Goal: Navigation & Orientation: Find specific page/section

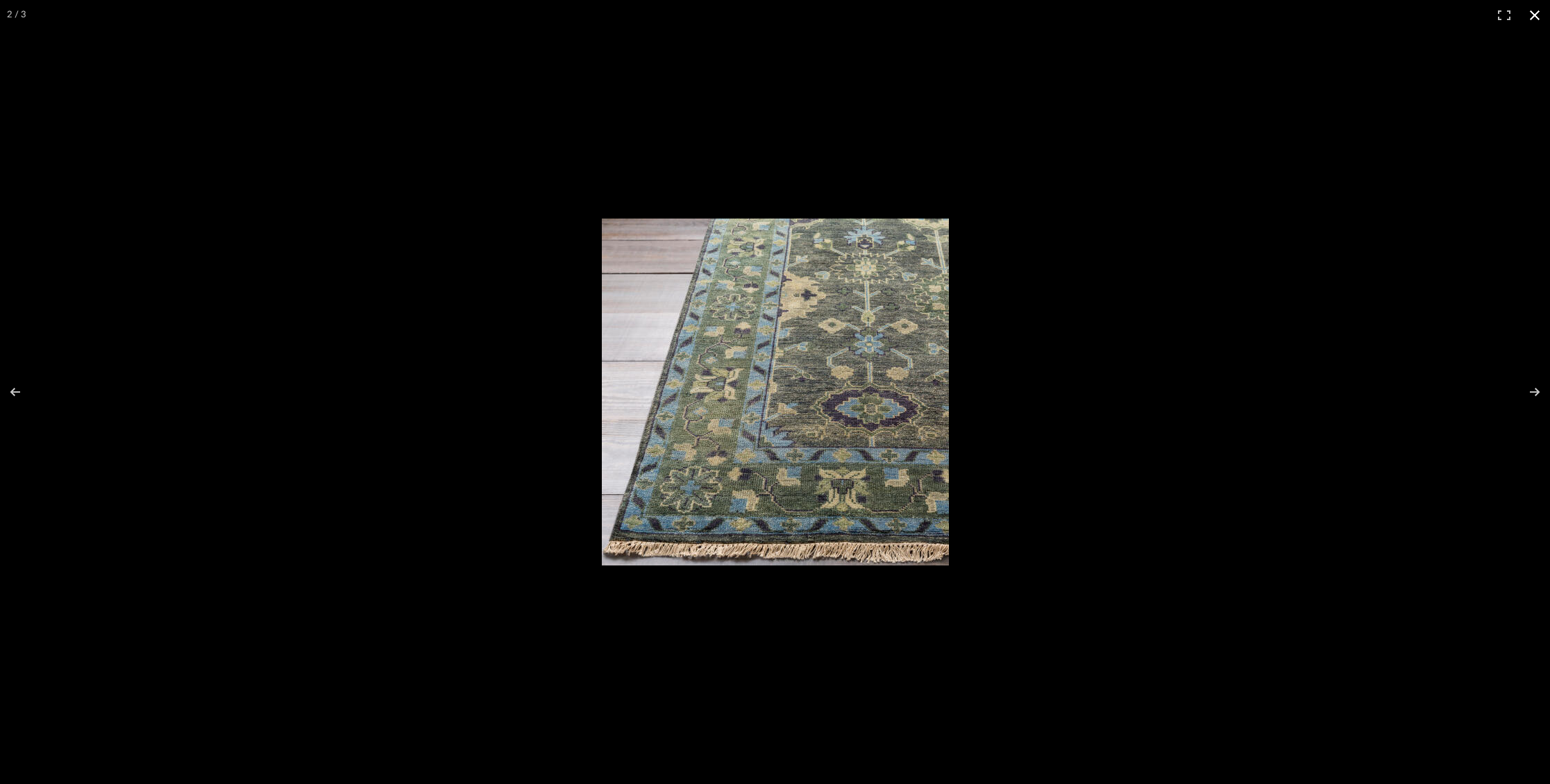
click at [1528, 14] on button at bounding box center [1535, 15] width 30 height 30
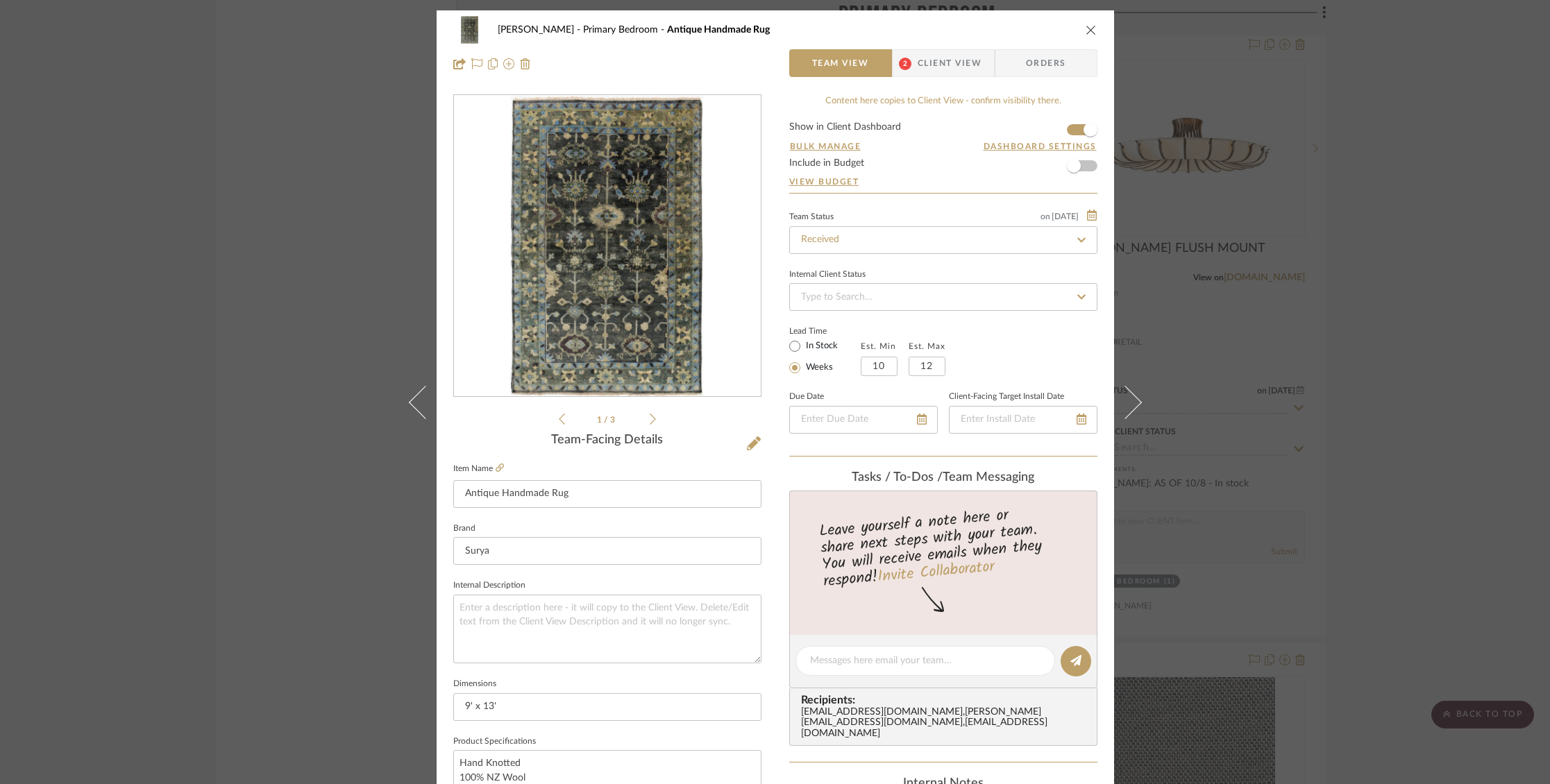
click at [1078, 30] on div "[PERSON_NAME] Primary Bedroom Antique Handmade Rug" at bounding box center [775, 30] width 644 height 28
click at [1088, 27] on icon "close" at bounding box center [1091, 30] width 11 height 11
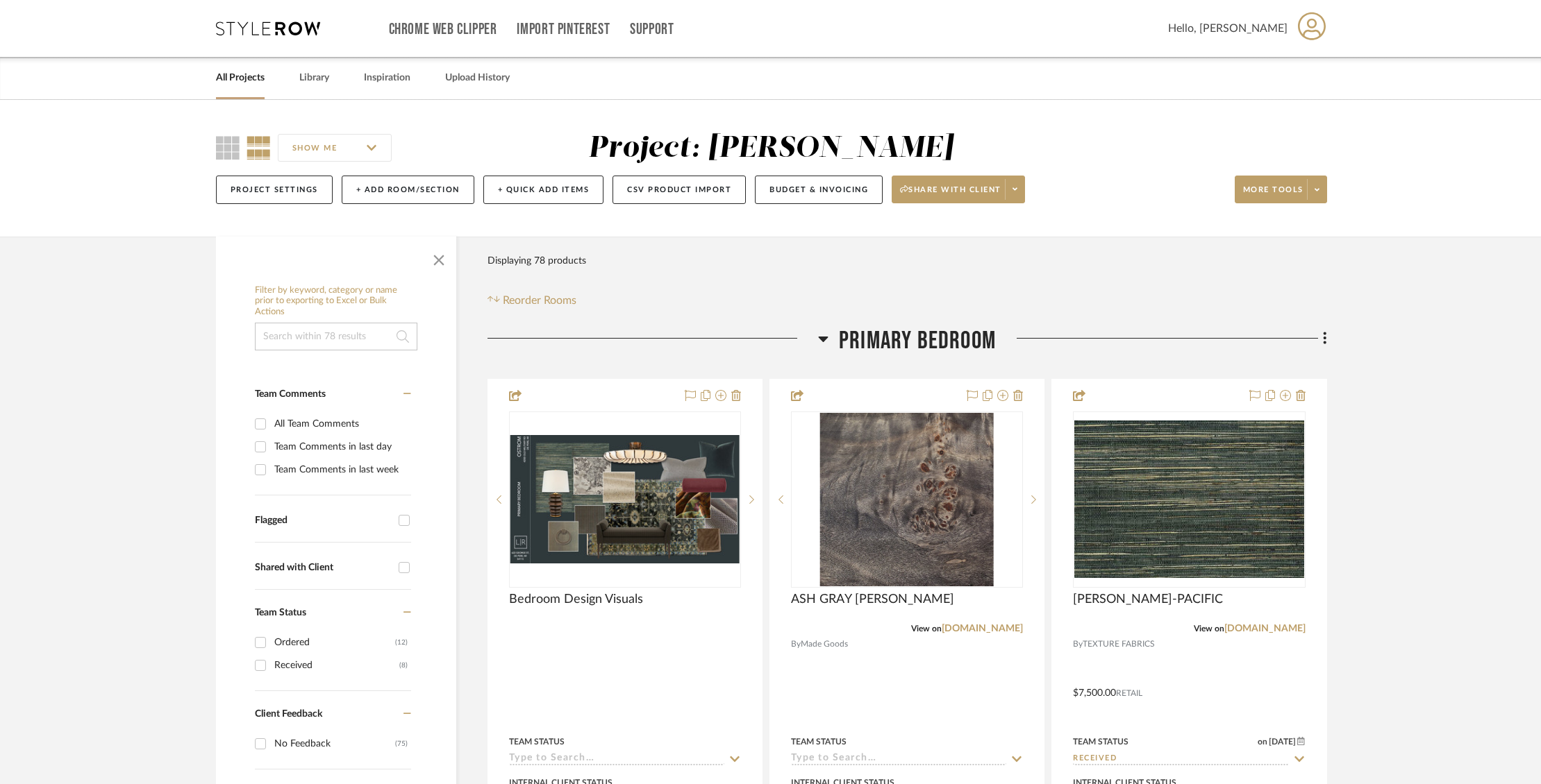
click at [254, 78] on link "All Projects" at bounding box center [240, 78] width 49 height 18
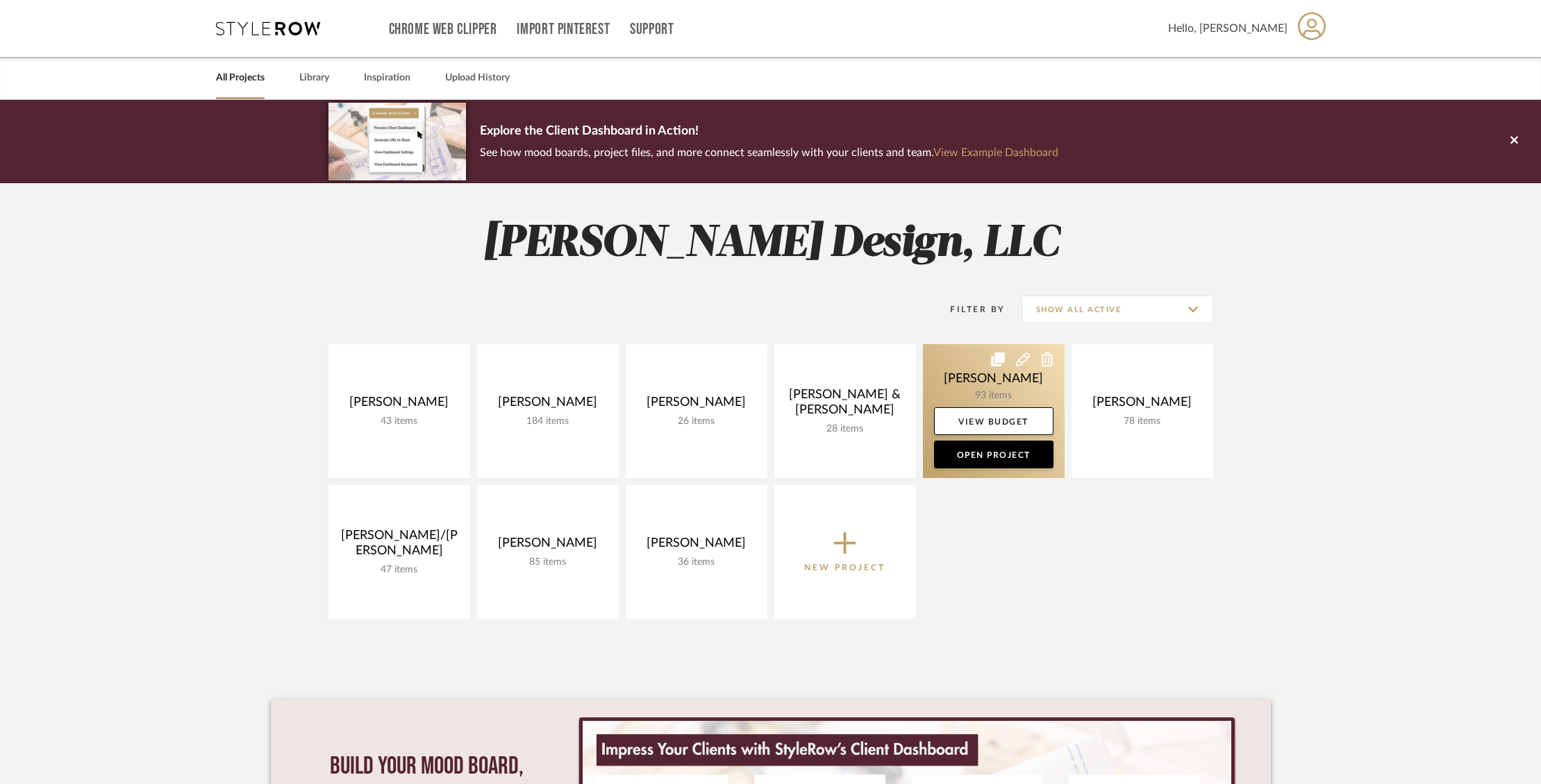
click at [950, 372] on link at bounding box center [993, 412] width 142 height 134
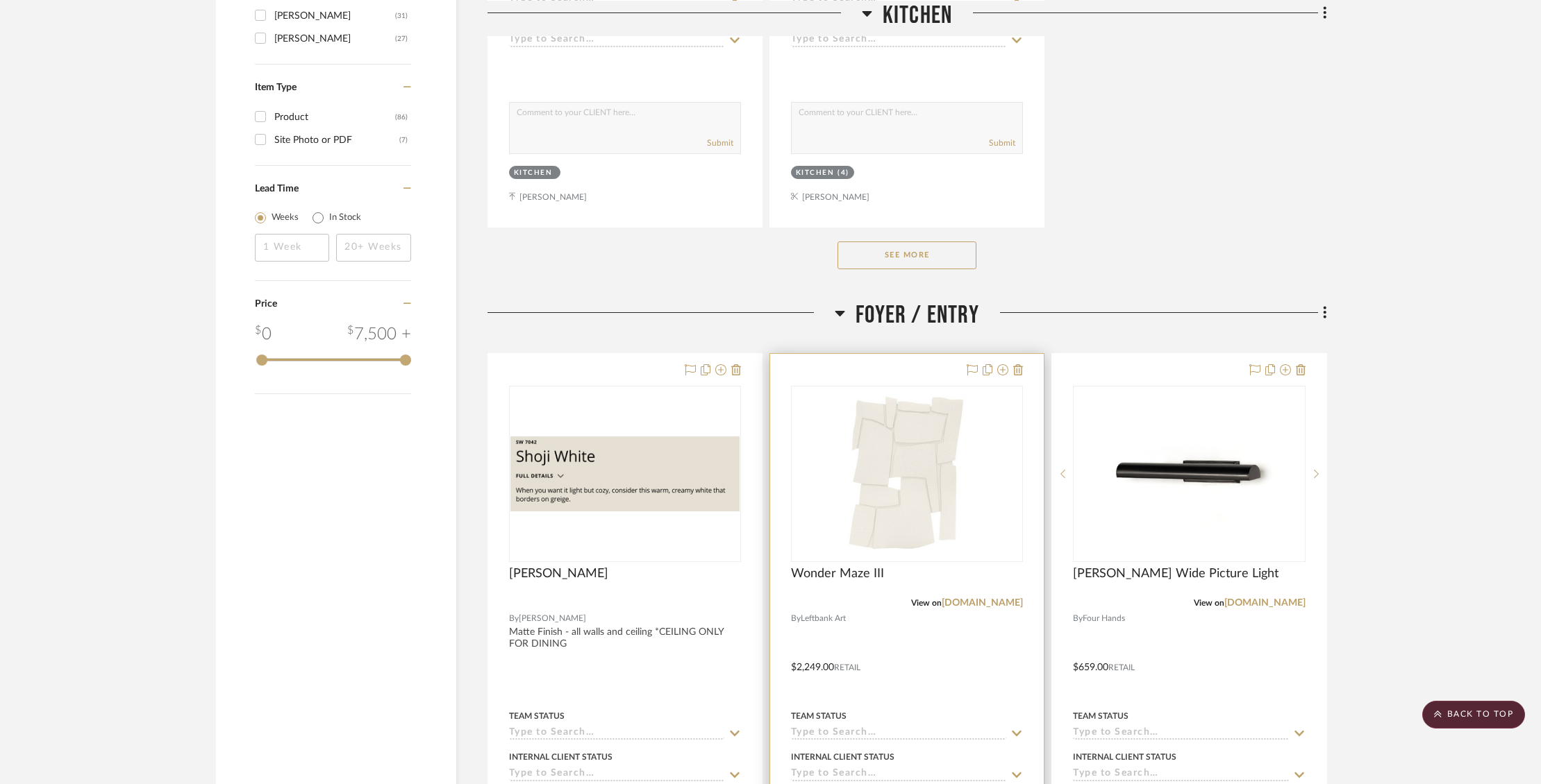
scroll to position [1946, 0]
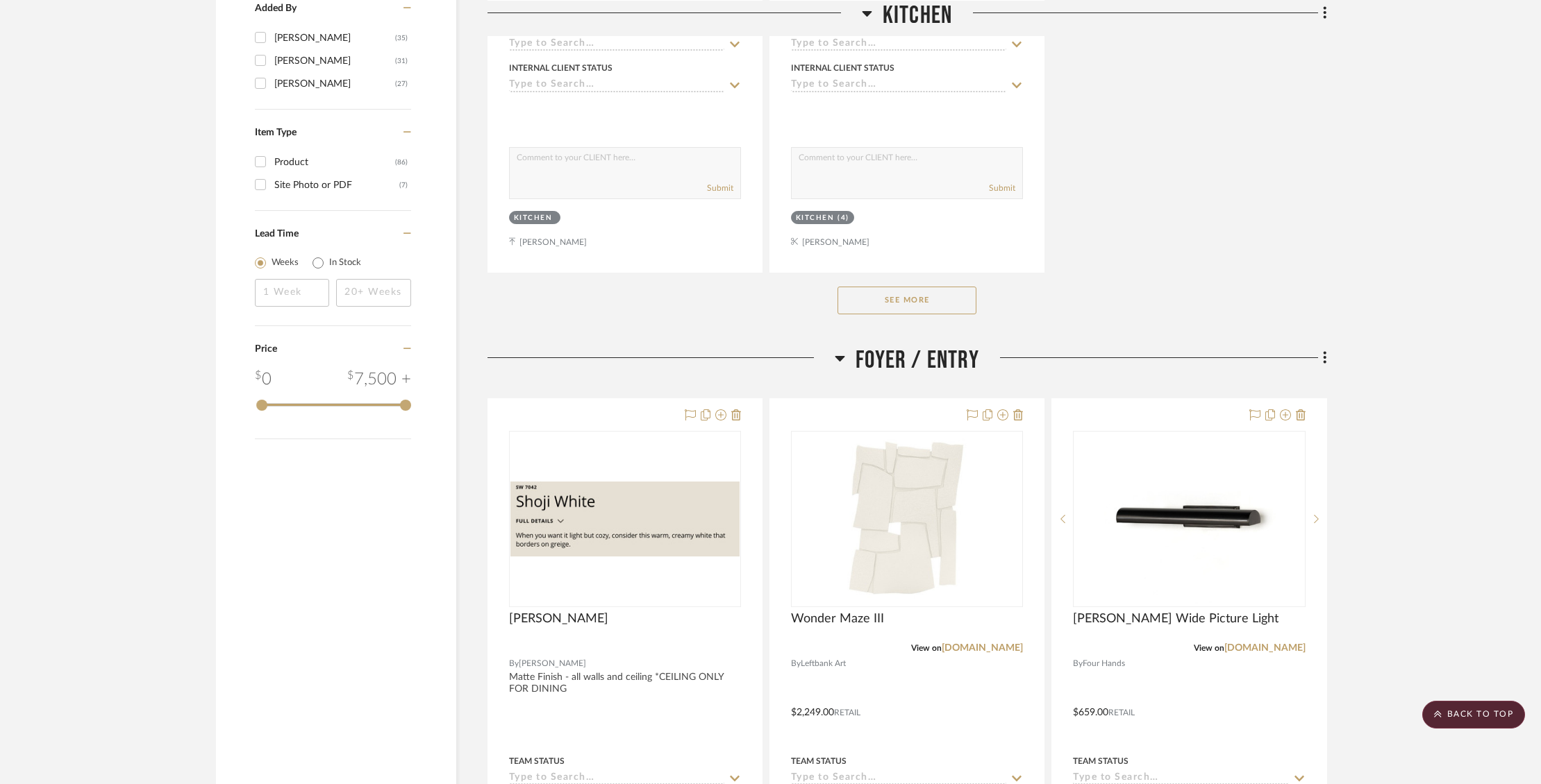
click at [910, 300] on button "See More" at bounding box center [907, 300] width 139 height 28
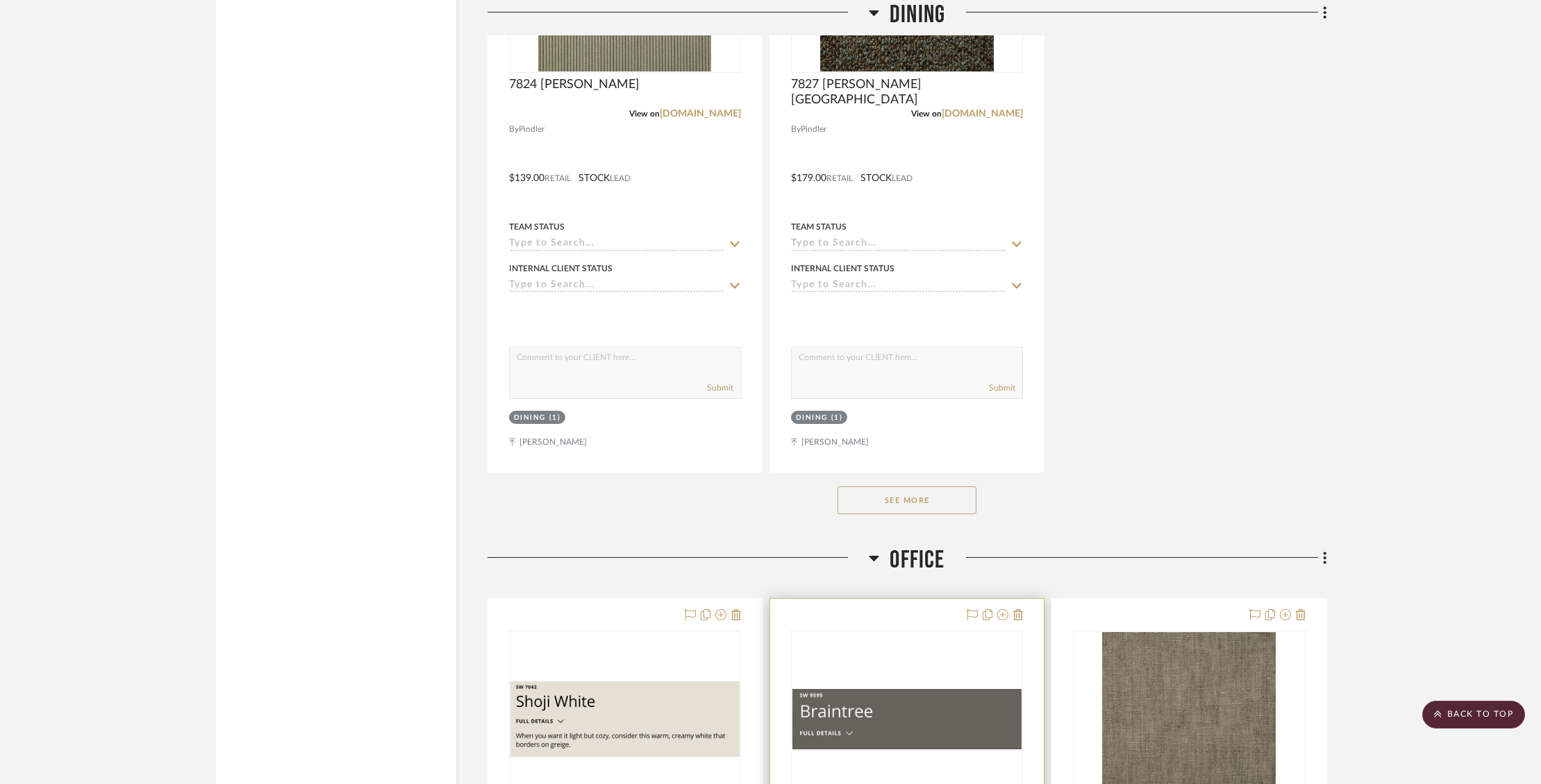
scroll to position [5333, 0]
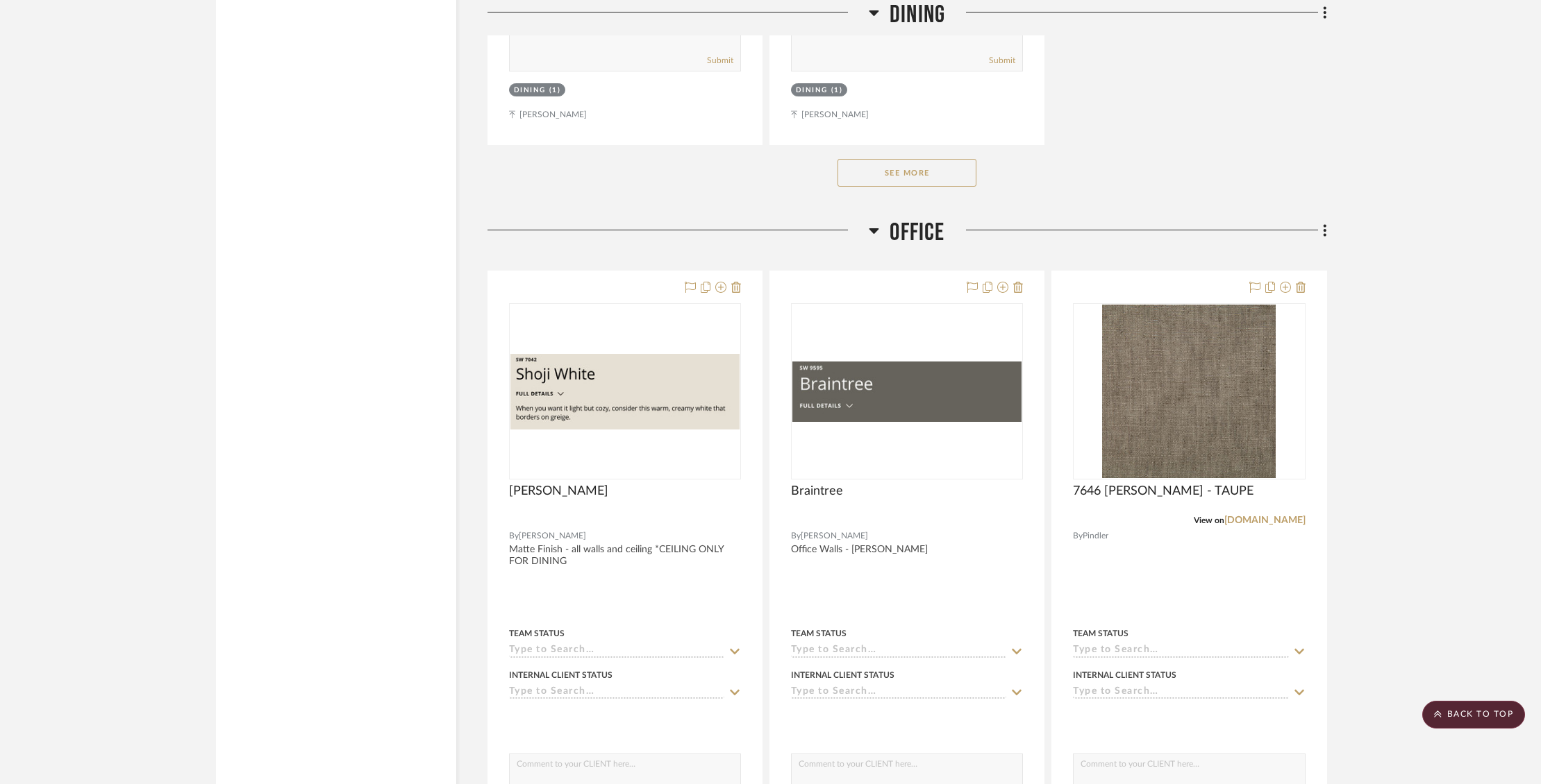
click at [911, 164] on button "See More" at bounding box center [907, 173] width 139 height 28
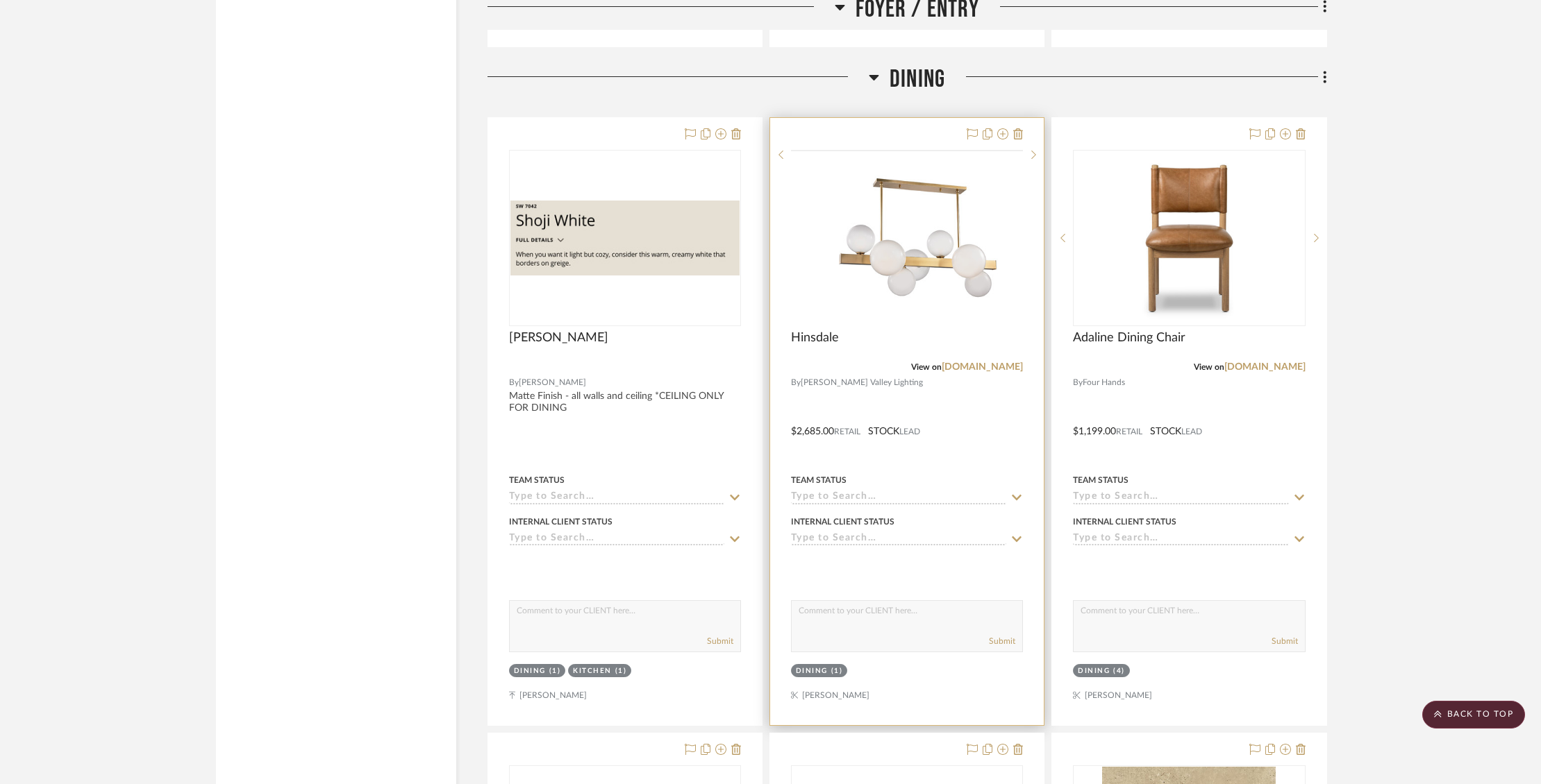
scroll to position [3507, 0]
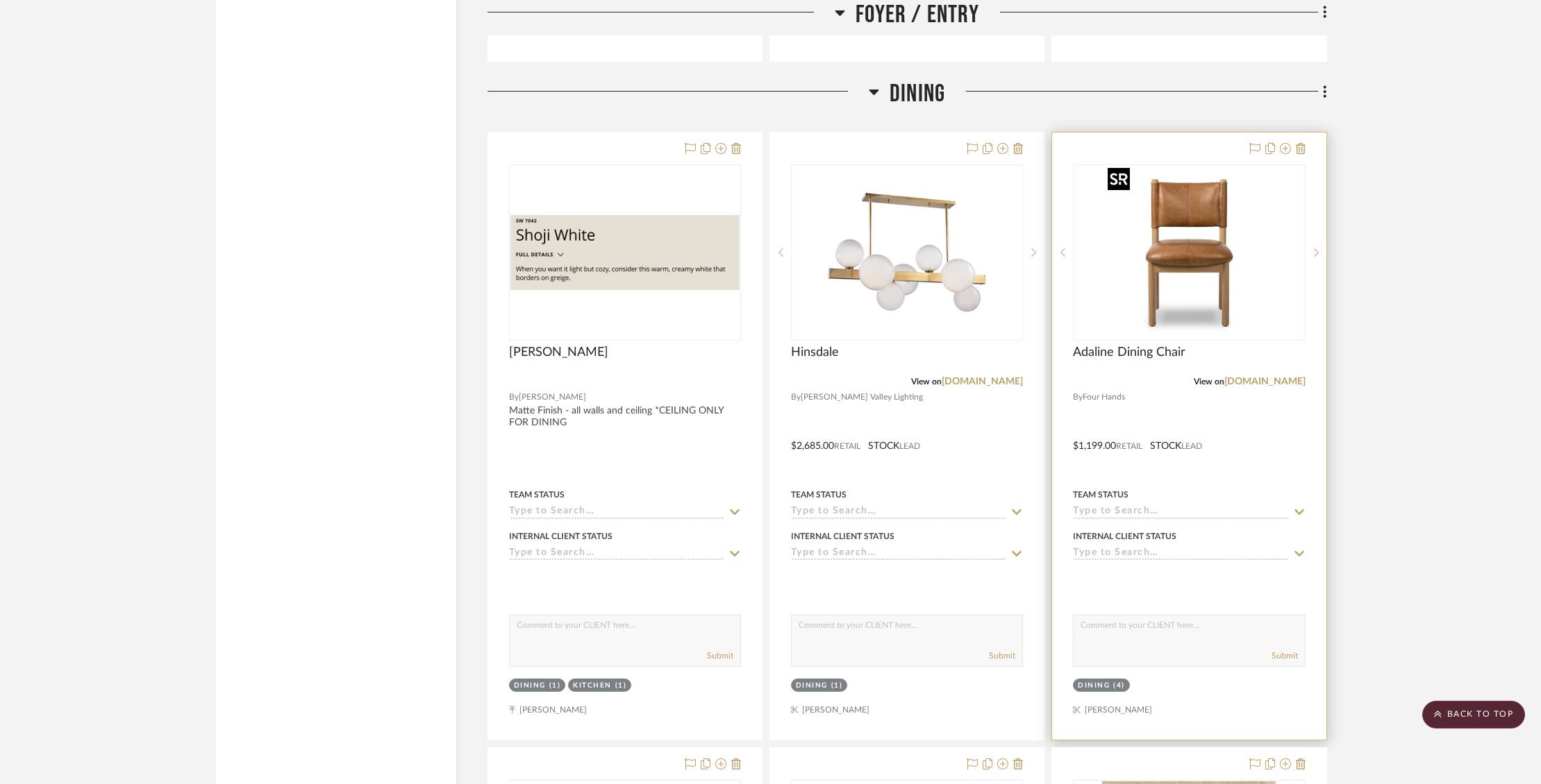
click at [1144, 251] on img "0" at bounding box center [1200, 253] width 174 height 173
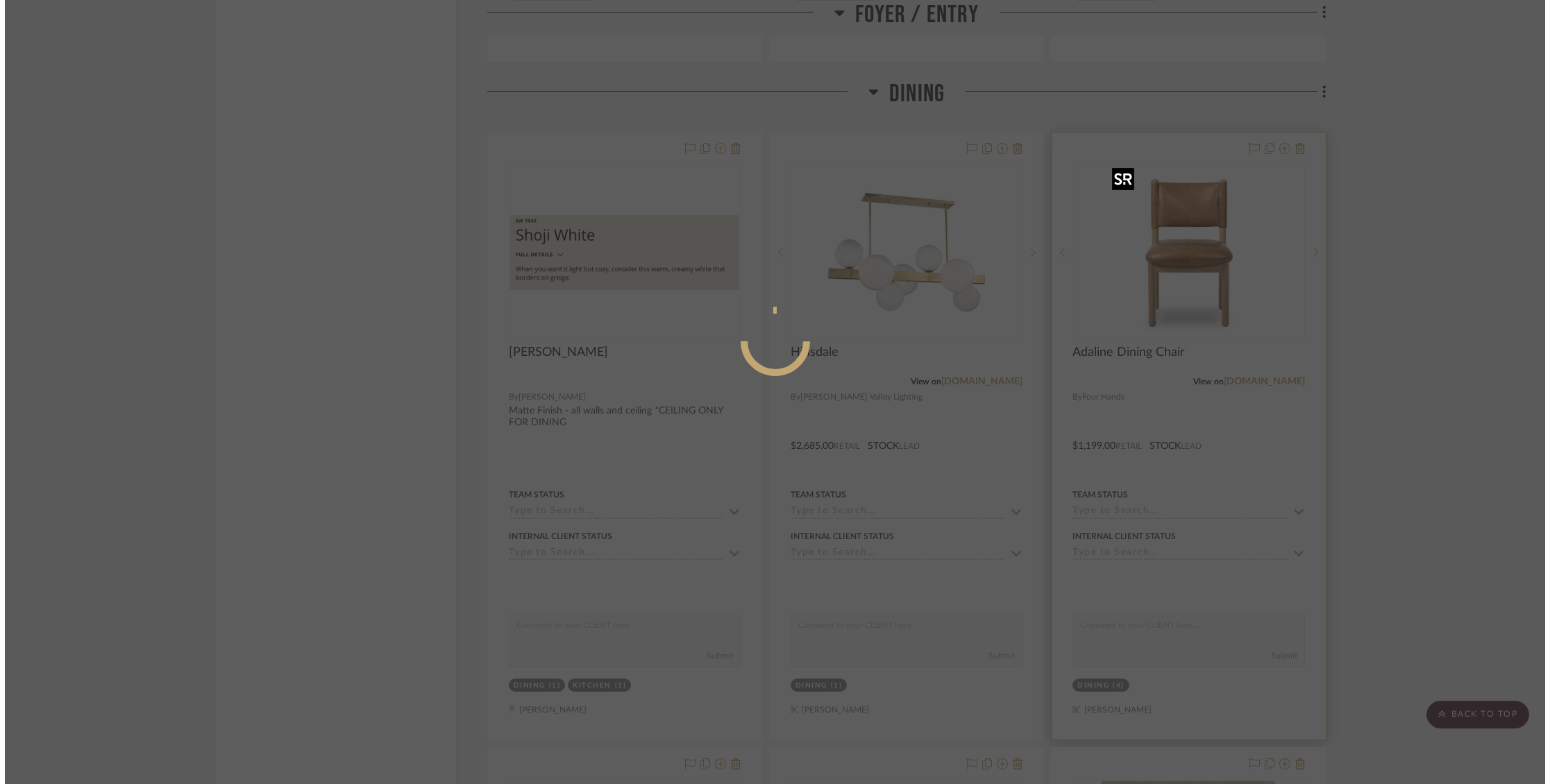
scroll to position [0, 0]
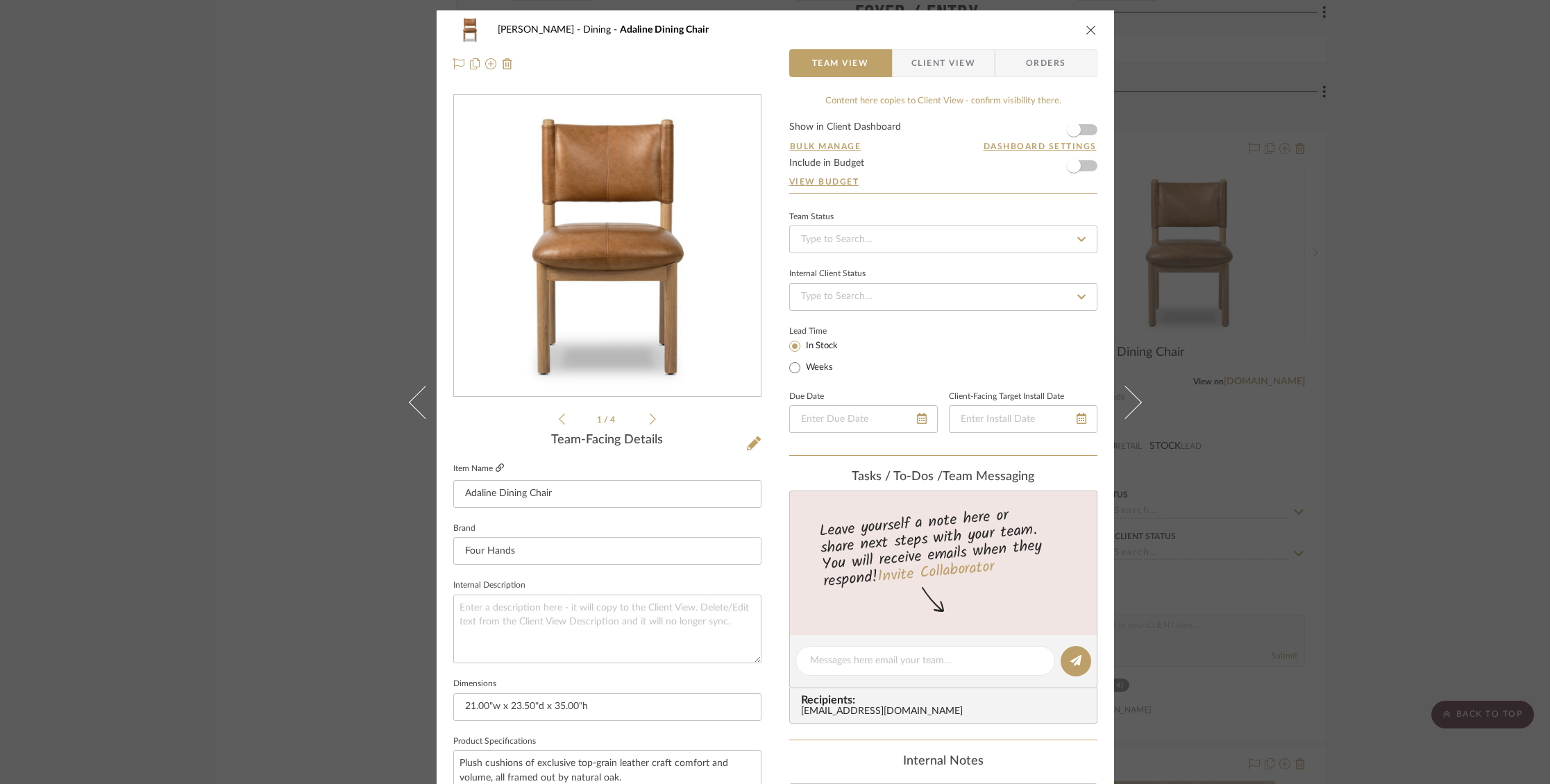
click at [496, 465] on icon at bounding box center [500, 468] width 8 height 8
